Goal: Information Seeking & Learning: Learn about a topic

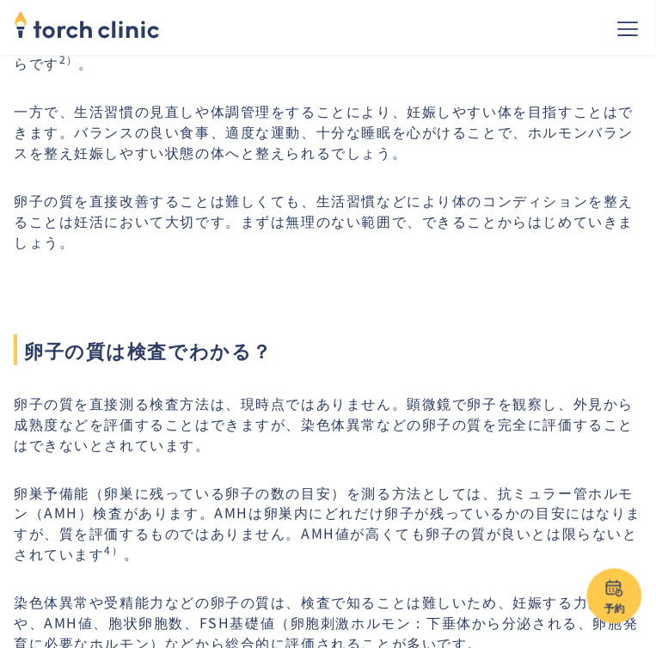
scroll to position [1490, 0]
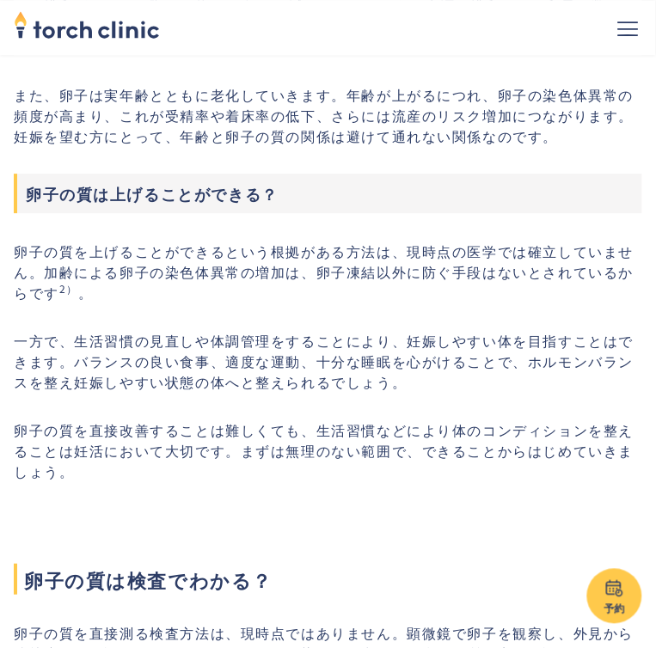
click at [312, 330] on p "一方で、生活習慣の見直しや体調管理をすることにより、妊娠しやすい体を目指すことはできます。バランスの良い食事、適度な運動、十分な睡眠を心がけることで、ホルモン…" at bounding box center [328, 361] width 628 height 62
click at [305, 364] on p "一方で、生活習慣の見直しや体調管理をすることにより、妊娠しやすい体を目指すことはできます。バランスの良い食事、適度な運動、十分な睡眠を心がけることで、ホルモン…" at bounding box center [328, 361] width 628 height 62
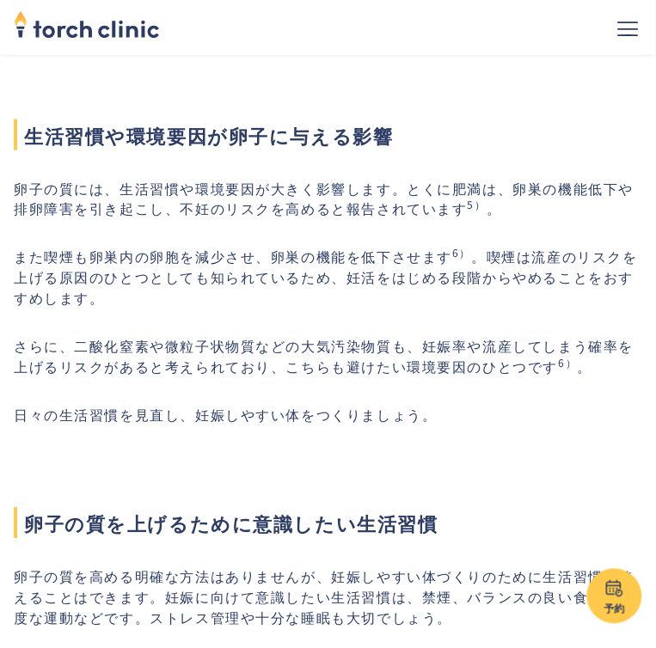
scroll to position [2979, 0]
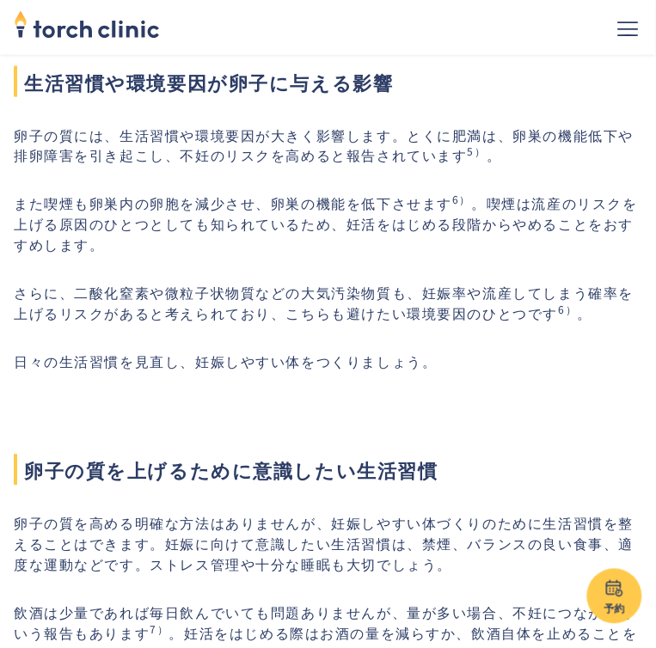
click at [328, 293] on p "さらに、二酸化窒素や微粒子状物質などの大気汚染物質も、妊娠率や流産してしまう確率を上げるリスクがあると考えられており、こちらも避けたい環境要因のひとつです 6…" at bounding box center [328, 303] width 628 height 41
click at [320, 307] on p "さらに、二酸化窒素や微粒子状物質などの大気汚染物質も、妊娠率や流産してしまう確率を上げるリスクがあると考えられており、こちらも避けたい環境要因のひとつです 6…" at bounding box center [328, 303] width 628 height 41
drag, startPoint x: 162, startPoint y: 291, endPoint x: 261, endPoint y: 297, distance: 99.9
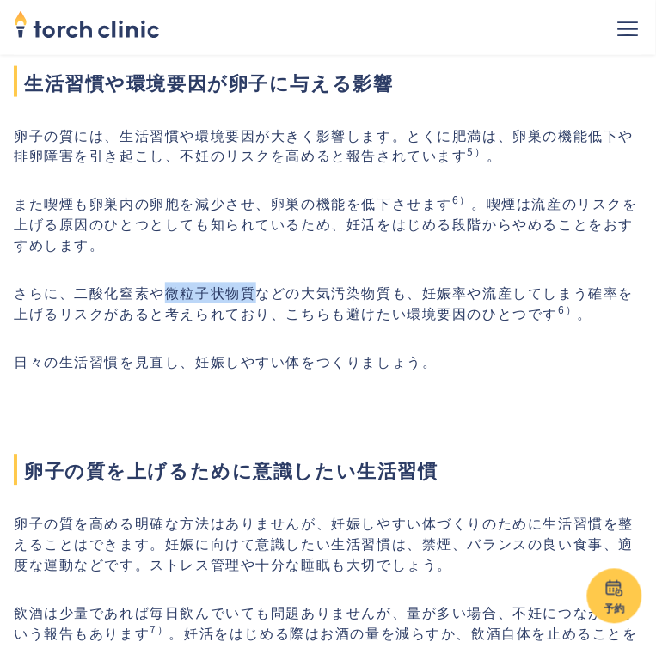
click at [261, 297] on p "さらに、二酸化窒素や微粒子状物質などの大気汚染物質も、妊娠率や流産してしまう確率を上げるリスクがあると考えられており、こちらも避けたい環境要因のひとつです 6…" at bounding box center [328, 303] width 628 height 41
copy p "微粒子状物質"
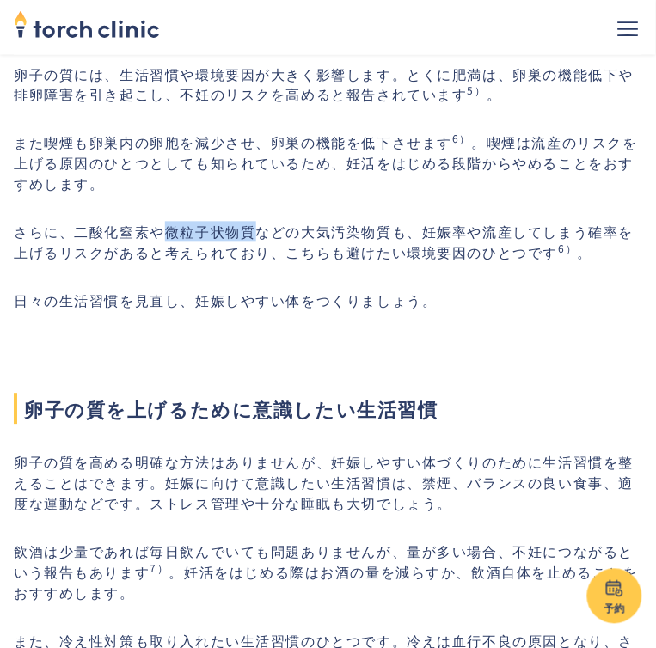
scroll to position [3094, 0]
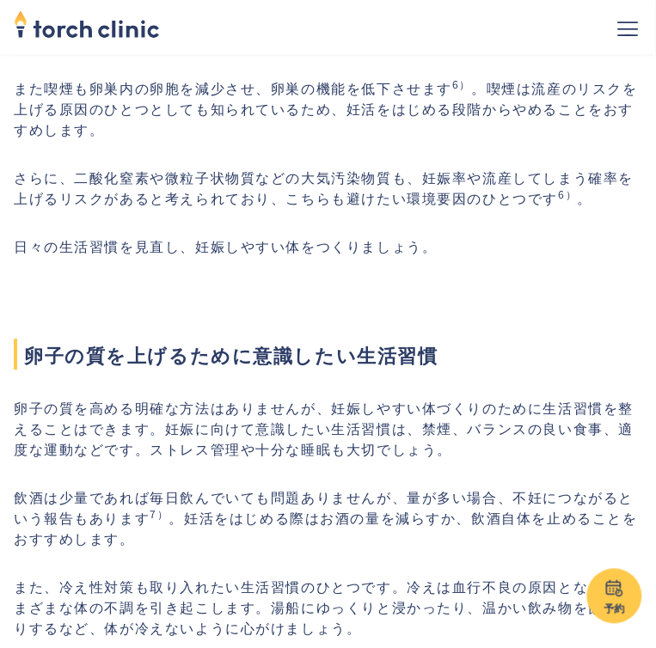
click at [313, 174] on p "さらに、二酸化窒素や微粒子状物質などの大気汚染物質も、妊娠率や流産してしまう確率を上げるリスクがあると考えられており、こちらも避けたい環境要因のひとつです 6…" at bounding box center [328, 188] width 628 height 41
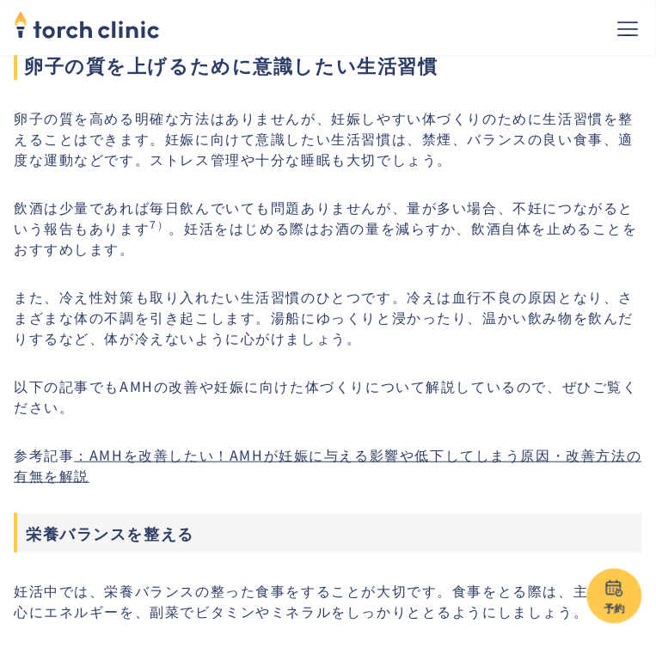
scroll to position [3438, 0]
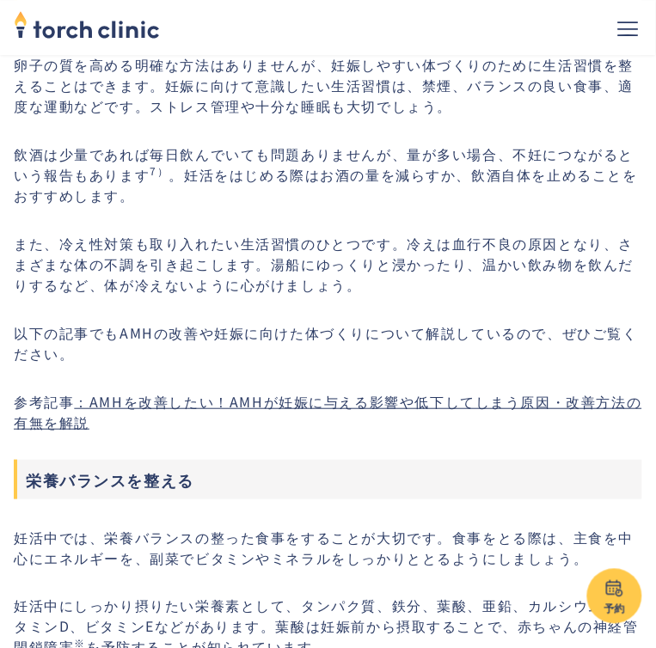
click at [290, 403] on link "：AMHを改善したい！AMHが妊娠に与える影響や低下してしまう原因・改善方法の有無を解説" at bounding box center [328, 411] width 628 height 41
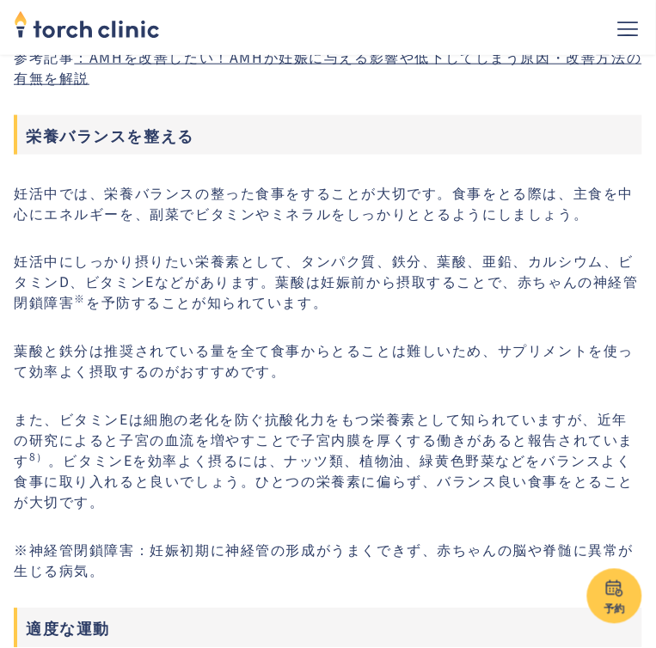
scroll to position [3782, 0]
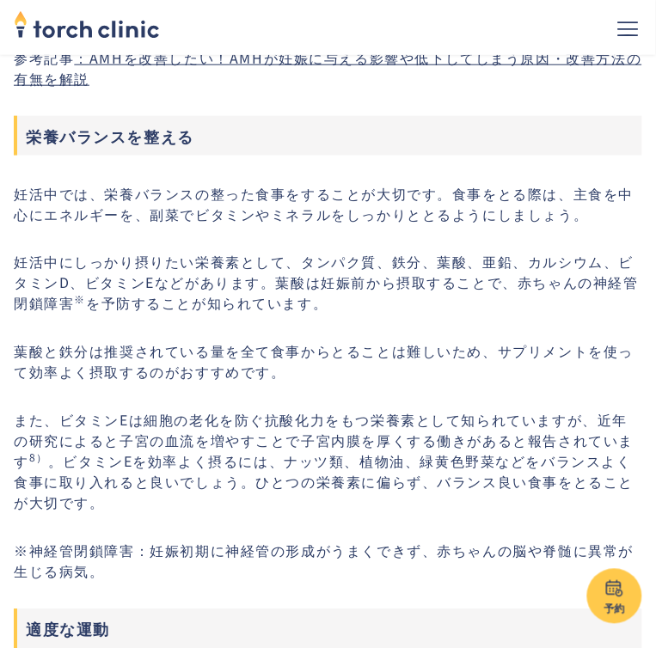
click at [359, 471] on p "また、ビタミンEは細胞の老化を防ぐ抗酸化力をもつ栄養素として知られていますが、近年の研究によると子宮の血流を増やすことで子宮内膜を厚くする働きがあると報告され…" at bounding box center [328, 461] width 628 height 103
click at [358, 474] on p "また、ビタミンEは細胞の老化を防ぐ抗酸化力をもつ栄養素として知られていますが、近年の研究によると子宮の血流を増やすことで子宮内膜を厚くする働きがあると報告され…" at bounding box center [328, 461] width 628 height 103
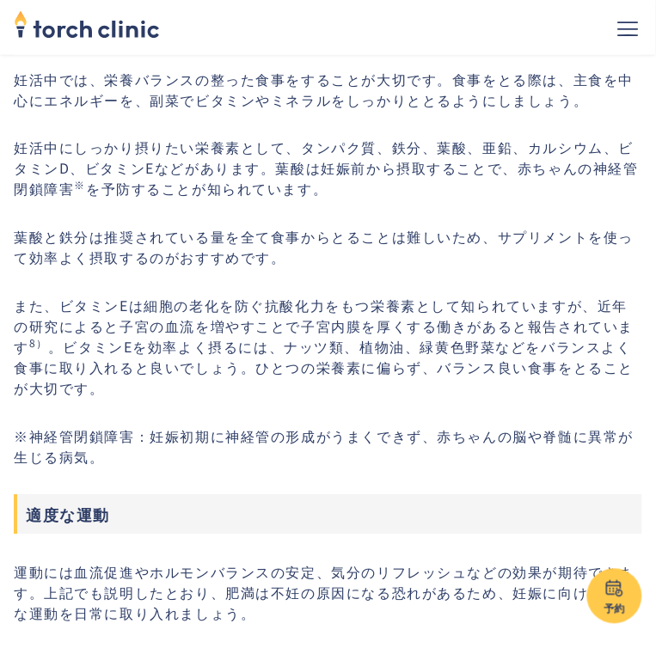
scroll to position [4126, 0]
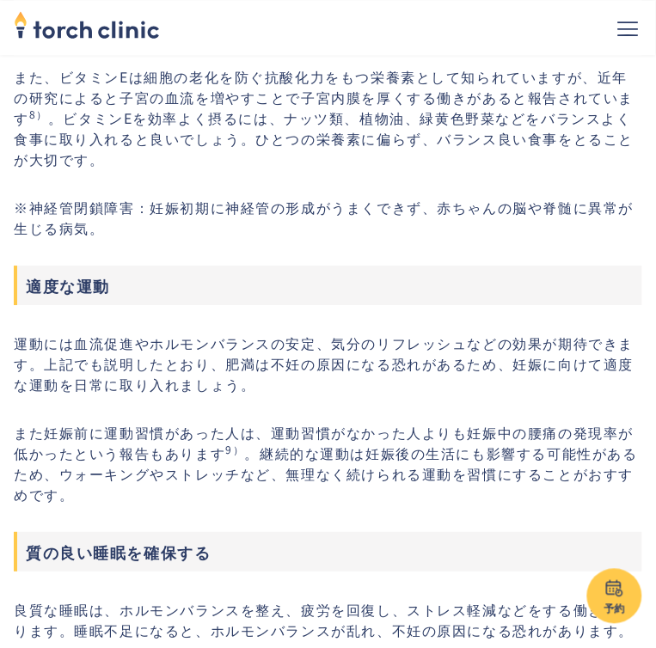
click at [370, 355] on p "運動には血流促進やホルモンバランスの安定、気分のリフレッシュなどの効果が期待できます。上記でも説明したとおり、肥満は不妊の原因になる恐れがあるため、妊娠に向け…" at bounding box center [328, 364] width 628 height 62
click at [338, 444] on p "また妊娠前に運動習慣があった人は、運動習慣がなかった人よりも妊娠中の腰痛の発現率が低かったという報告もあります 9） 。継続的な運動は妊娠後の生活にも影響する…" at bounding box center [328, 463] width 628 height 83
click at [338, 471] on p "また妊娠前に運動習慣があった人は、運動習慣がなかった人よりも妊娠中の腰痛の発現率が低かったという報告もあります 9） 。継続的な運動は妊娠後の生活にも影響する…" at bounding box center [328, 463] width 628 height 83
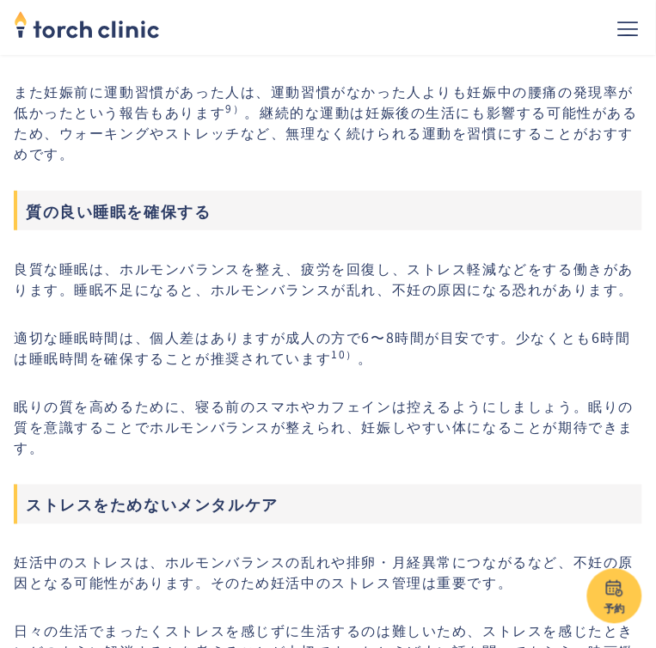
scroll to position [4470, 0]
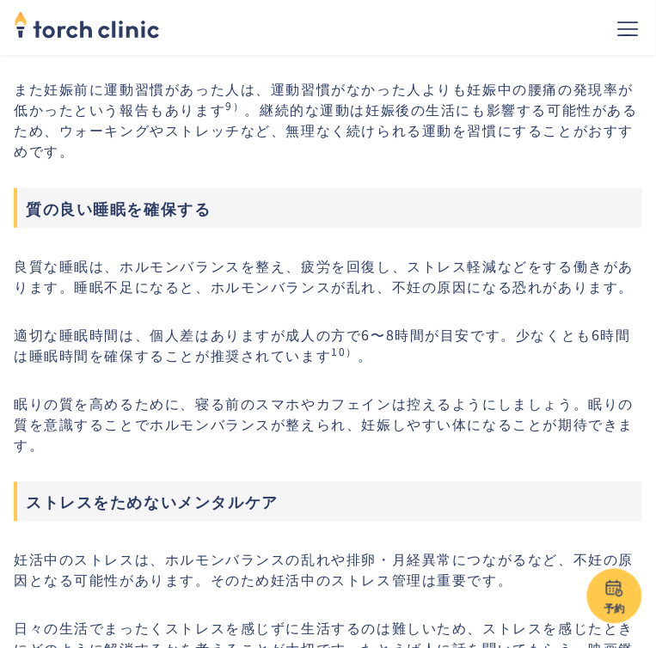
click at [316, 272] on p "良質な睡眠は、ホルモンバランスを整え、疲労を回復し、ストレス軽減などをする働きがあります。睡眠不足になると、ホルモンバランスが乱れ、不妊の原因になる恐れがあり…" at bounding box center [328, 275] width 628 height 41
click at [309, 285] on p "良質な睡眠は、ホルモンバランスを整え、疲労を回復し、ストレス軽減などをする働きがあります。睡眠不足になると、ホルモンバランスが乱れ、不妊の原因になる恐れがあり…" at bounding box center [328, 275] width 628 height 41
click at [287, 421] on p "眠りの質を高めるために、寝る前のスマホやカフェインは控えるようにしましょう。眠りの質を意識することでホルモンバランスが整えられ、妊娠しやすい体になることが期待…" at bounding box center [328, 424] width 628 height 62
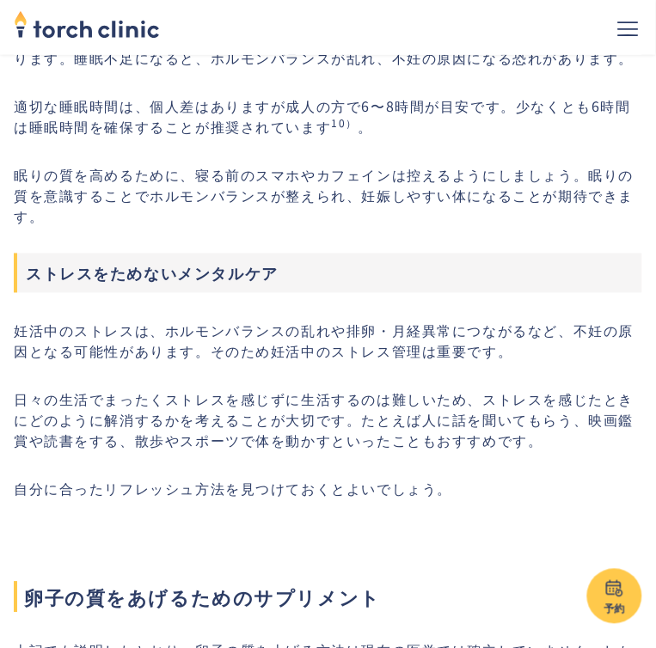
click at [287, 394] on p "日々の生活でまったくストレスを感じずに生活するのは難しいため、ストレスを感じたときにどのように解消するかを考えることが大切です。たとえば人に話を聞いてもらう、…" at bounding box center [328, 420] width 628 height 62
click at [277, 425] on p "日々の生活でまったくストレスを感じずに生活するのは難しいため、ストレスを感じたときにどのように解消するかを考えることが大切です。たとえば人に話を聞いてもらう、…" at bounding box center [328, 420] width 628 height 62
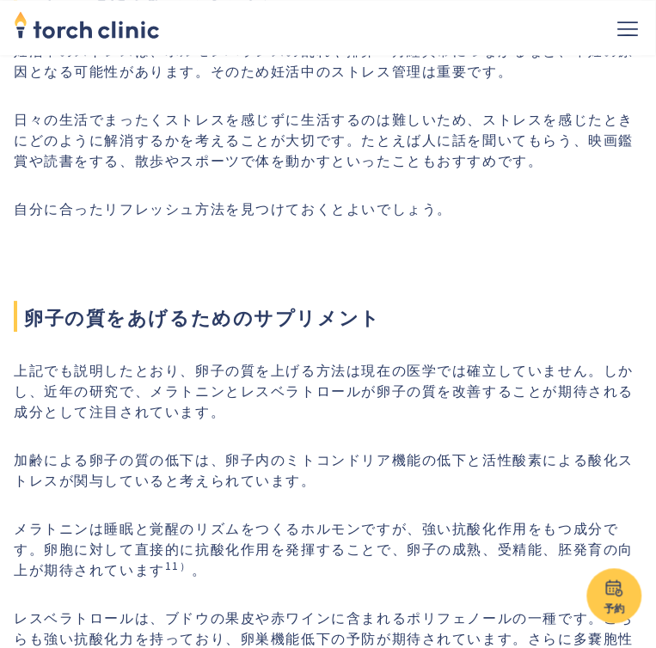
scroll to position [5042, 0]
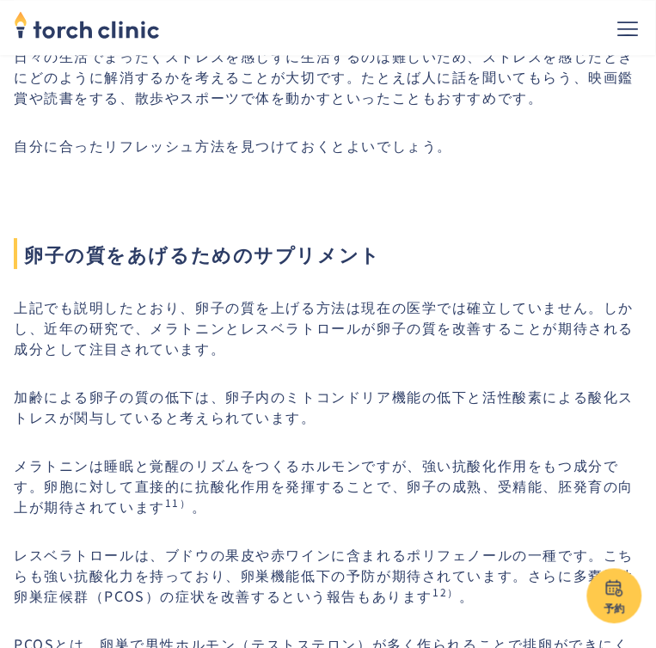
click at [275, 419] on p "加齢による卵子の質の低下は、卵子内のミトコンドリア機能の低下と活性酸素による酸化ストレスが関与していると考えられています。" at bounding box center [328, 406] width 628 height 41
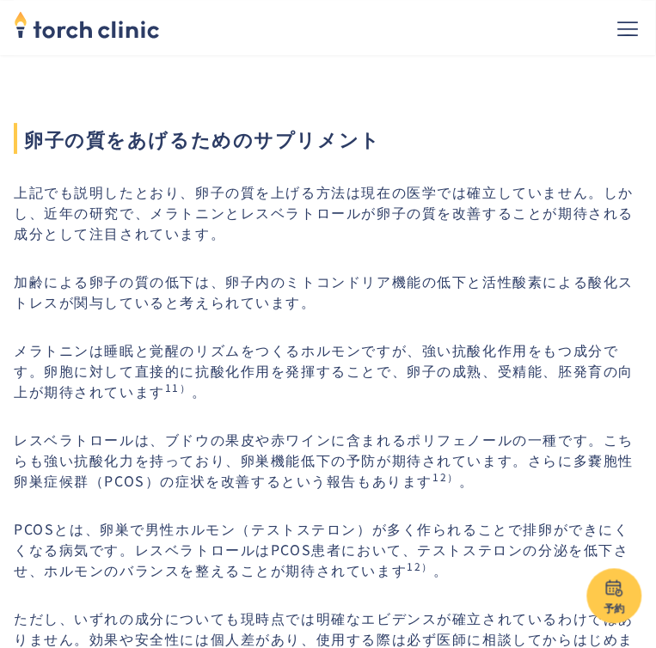
click at [40, 462] on p "レスベラトロールは、ブドウの果皮や赤ワインに含まれるポリフェノールの一種です。こちらも強い抗酸化力を持っており、卵巣機能低下の予防が期待されています。さらに多…" at bounding box center [328, 460] width 628 height 62
click at [40, 473] on p "レスベラトロールは、ブドウの果皮や赤ワインに含まれるポリフェノールの一種です。こちらも強い抗酸化力を持っており、卵巣機能低下の予防が期待されています。さらに多…" at bounding box center [328, 460] width 628 height 62
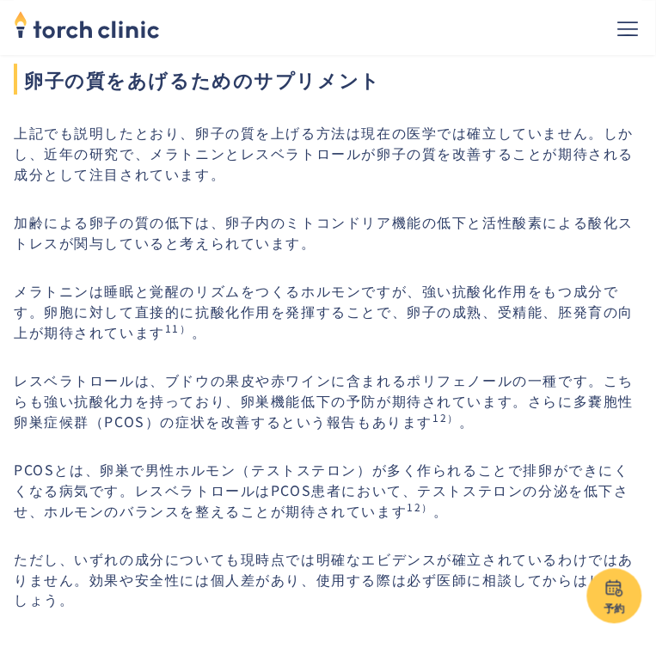
scroll to position [5272, 0]
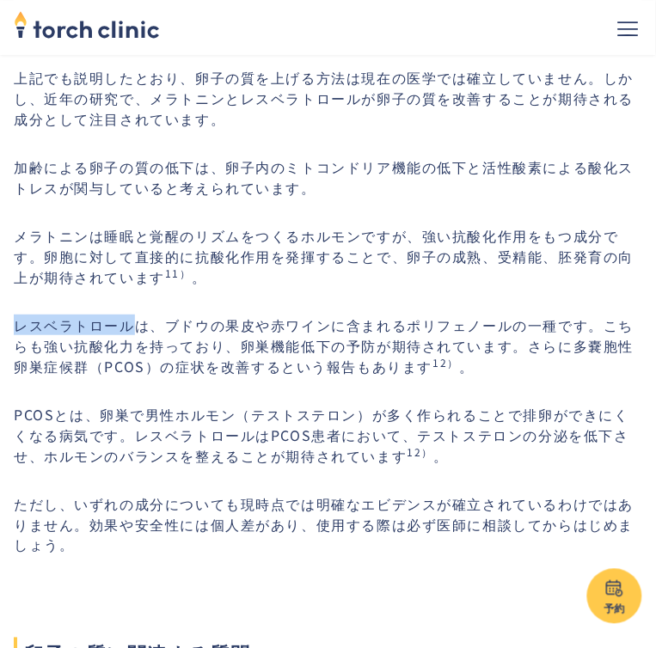
drag, startPoint x: 16, startPoint y: 327, endPoint x: 129, endPoint y: 323, distance: 112.7
click at [129, 323] on p "レスベラトロールは、ブドウの果皮や赤ワインに含まれるポリフェノールの一種です。こちらも強い抗酸化力を持っており、卵巣機能低下の予防が期待されています。さらに多…" at bounding box center [328, 346] width 628 height 62
copy p "レスベラトロール"
click at [209, 335] on p "レスベラトロールは、ブドウの果皮や赤ワインに含まれるポリフェノールの一種です。こちらも強い抗酸化力を持っており、卵巣機能低下の予防が期待されています。さらに多…" at bounding box center [328, 346] width 628 height 62
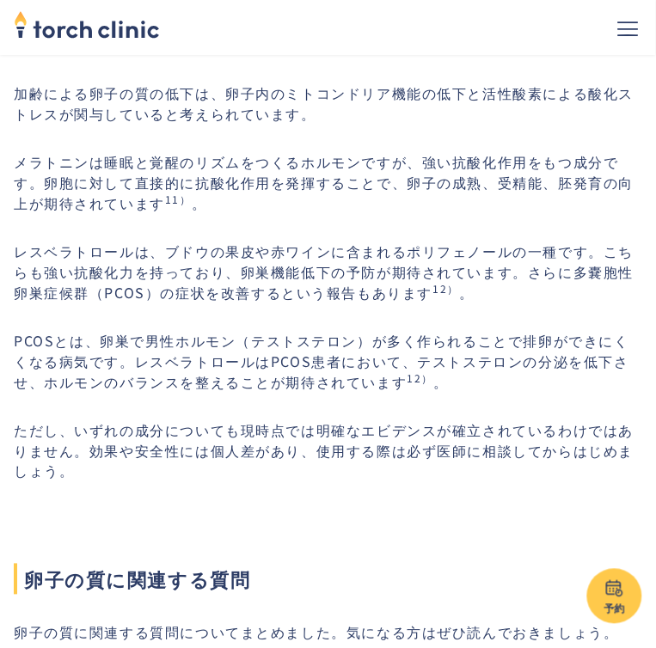
scroll to position [5386, 0]
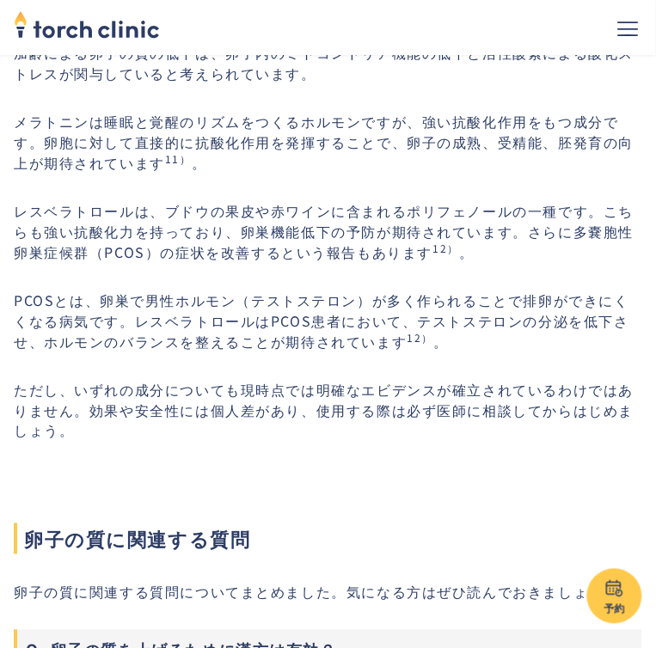
click at [194, 309] on p "PCOSとは、卵巣で男性ホルモン（テストステロン）が多く作られることで排卵ができにくくなる病気です。レスベラトロールはPCOS患者において、テストステロンの分…" at bounding box center [328, 321] width 628 height 62
click at [194, 344] on p "PCOSとは、卵巣で男性ホルモン（テストステロン）が多く作られることで排卵ができにくくなる病気です。レスベラトロールはPCOS患者において、テストステロンの分…" at bounding box center [328, 321] width 628 height 62
click at [266, 249] on p "レスベラトロールは、ブドウの果皮や赤ワインに含まれるポリフェノールの一種です。こちらも強い抗酸化力を持っており、卵巣機能低下の予防が期待されています。さらに多…" at bounding box center [328, 231] width 628 height 62
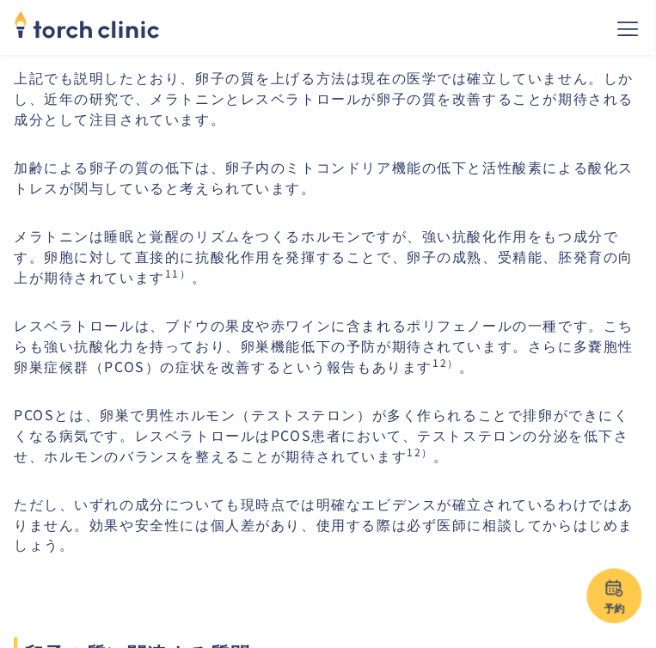
click at [310, 168] on p "加齢による卵子の質の低下は、卵子内のミトコンドリア機能の低下と活性酸素による酸化ストレスが関与していると考えられています。" at bounding box center [328, 176] width 628 height 41
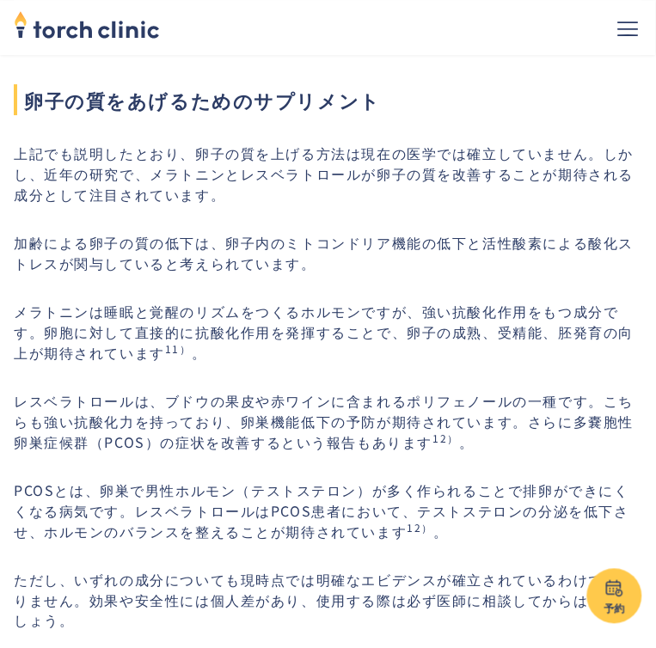
scroll to position [5157, 0]
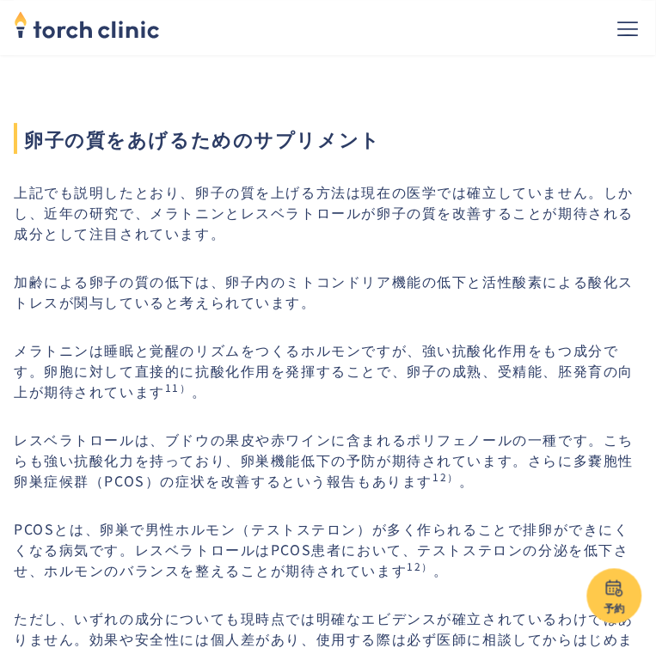
click at [88, 346] on p "メラトニンは睡眠と覚醒のリズムをつくるホルモンですが、強い抗酸化作用をもつ成分です。卵胞に対して直接的に抗酸化作用を発揮することで、卵子の成熟、受精能、胚発育…" at bounding box center [328, 371] width 628 height 62
drag, startPoint x: 87, startPoint y: 346, endPoint x: -27, endPoint y: 346, distance: 113.5
copy p "メラトニン"
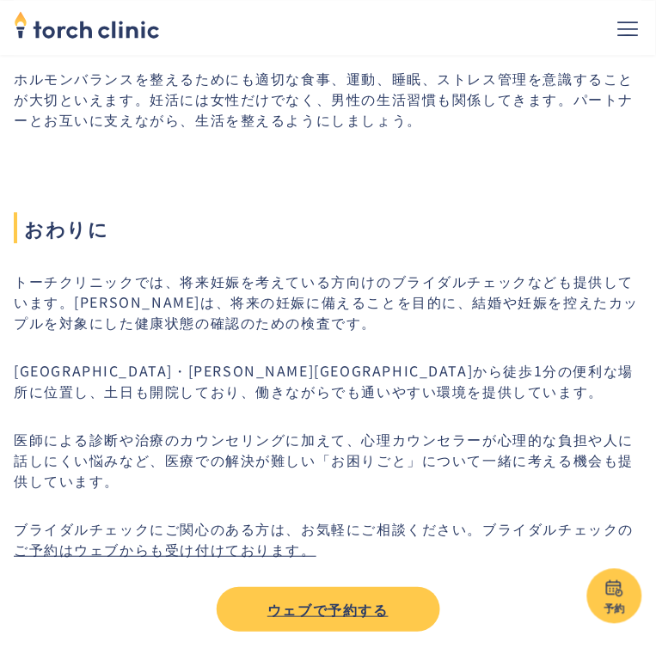
scroll to position [6647, 0]
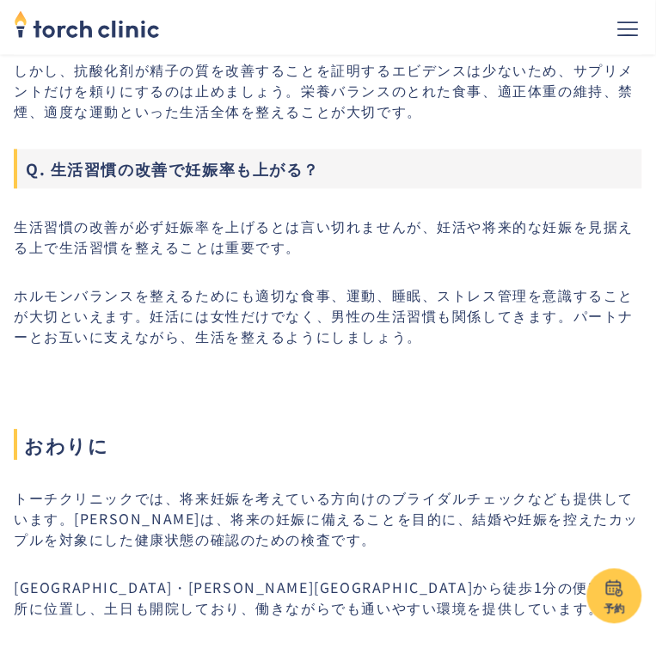
click at [375, 333] on p "ホルモンバランスを整えるためにも適切な食事、運動、睡眠、ストレス管理を意識することが大切といえます。妊活には女性だけでなく、男性の生活習慣も関係してきます。パ…" at bounding box center [328, 316] width 628 height 62
click at [375, 344] on p "ホルモンバランスを整えるためにも適切な食事、運動、睡眠、ストレス管理を意識することが大切といえます。妊活には女性だけでなく、男性の生活習慣も関係してきます。パ…" at bounding box center [328, 316] width 628 height 62
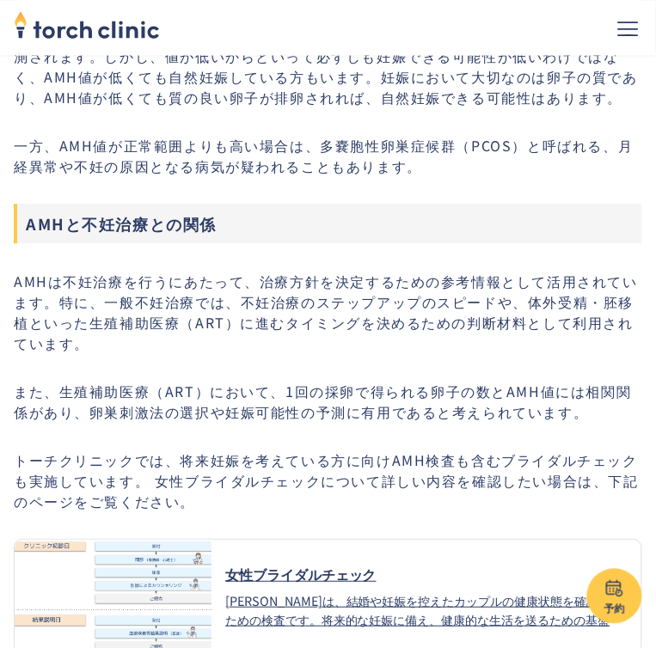
scroll to position [1490, 0]
